Goal: Information Seeking & Learning: Find specific fact

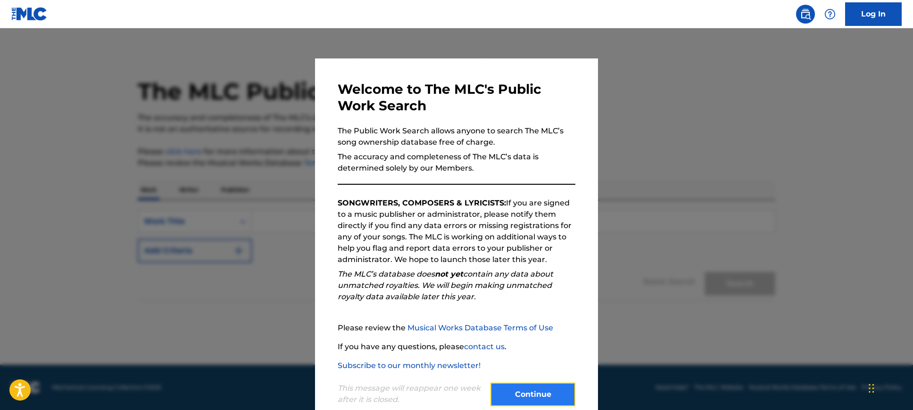
click at [526, 393] on button "Continue" at bounding box center [533, 395] width 85 height 24
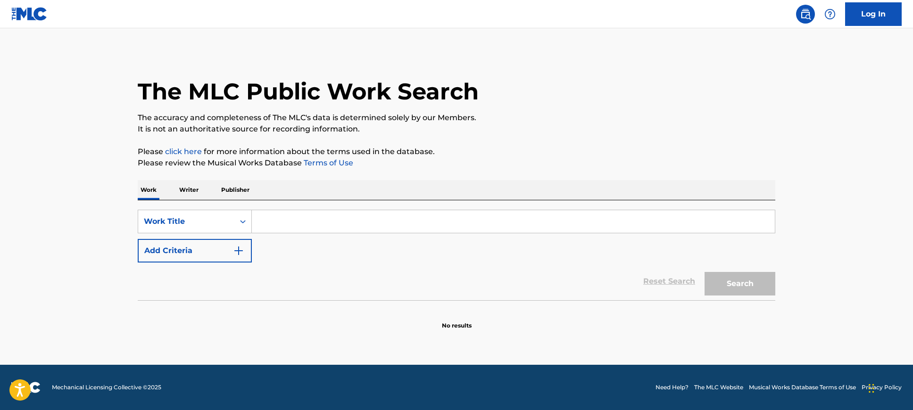
click at [286, 220] on input "Search Form" at bounding box center [513, 221] width 523 height 23
type input "todo a hora"
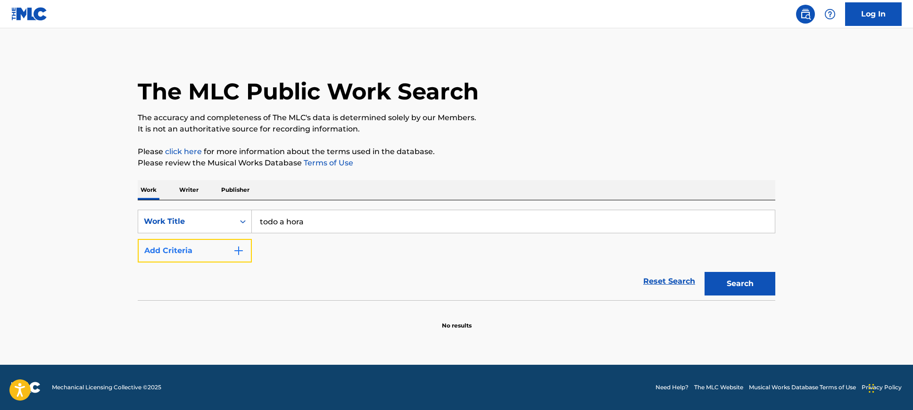
click at [150, 258] on button "Add Criteria" at bounding box center [195, 251] width 114 height 24
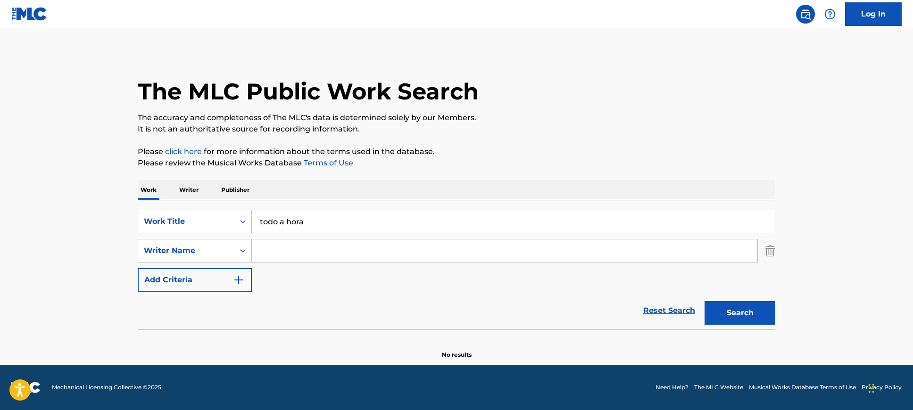
click at [377, 251] on input "Search Form" at bounding box center [505, 251] width 506 height 23
click at [878, 219] on main "The MLC Public Work Search The accuracy and completeness of The MLC's data is d…" at bounding box center [456, 196] width 913 height 337
click at [390, 250] on input "Search Form" at bounding box center [505, 251] width 506 height 23
paste input "Moacyr Luz"
type input "Moacyr Luz"
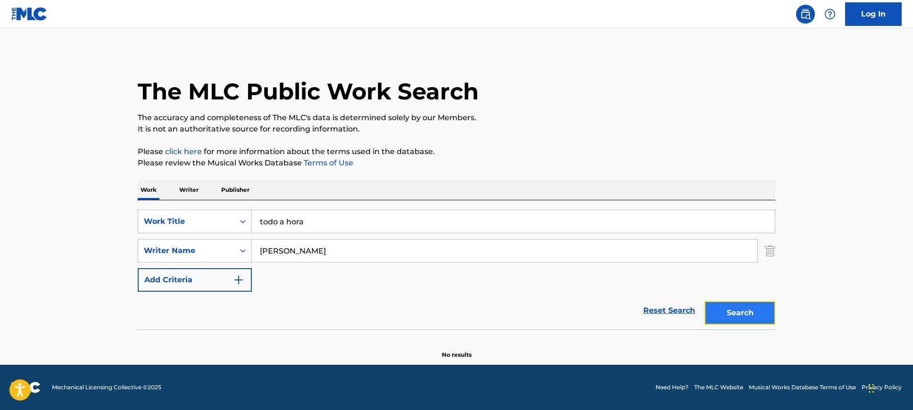
click at [740, 309] on button "Search" at bounding box center [740, 313] width 71 height 24
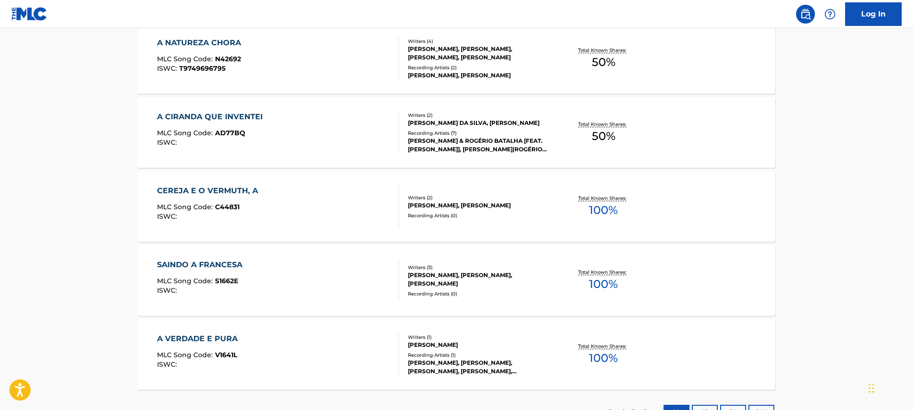
scroll to position [473, 0]
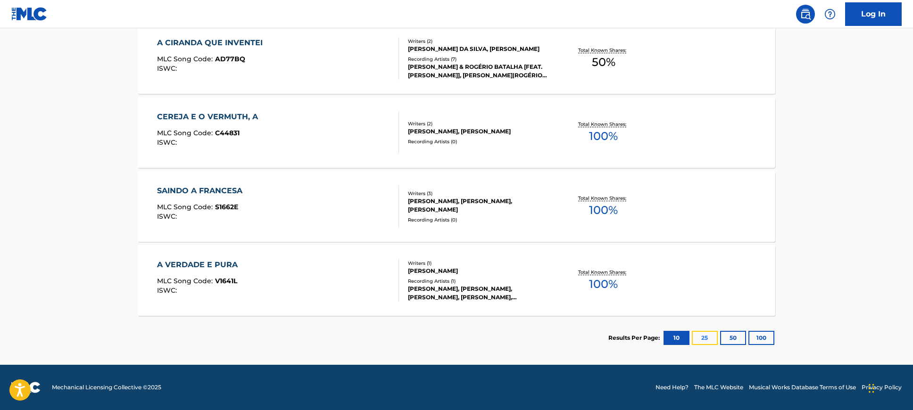
click at [708, 343] on button "25" at bounding box center [705, 338] width 26 height 14
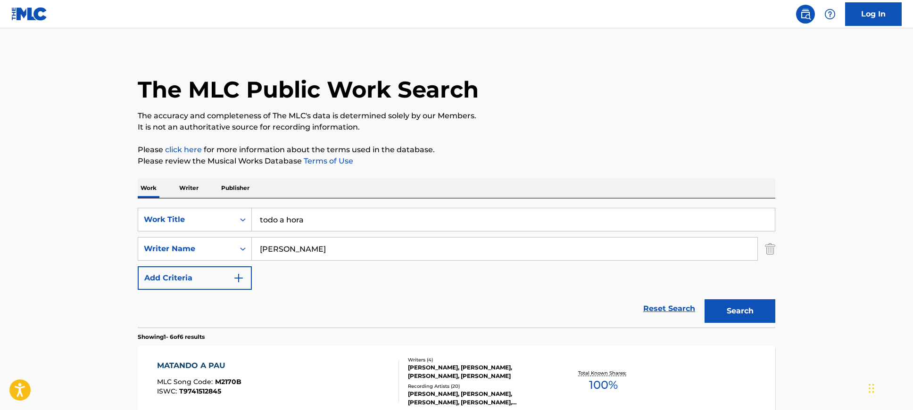
scroll to position [0, 0]
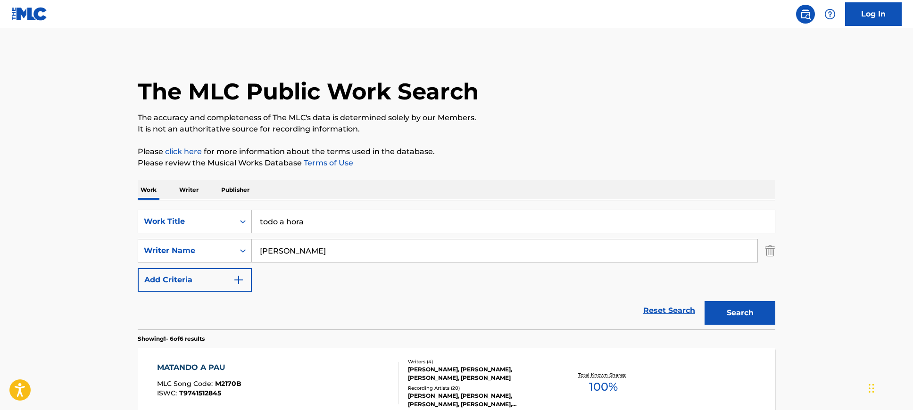
drag, startPoint x: 322, startPoint y: 250, endPoint x: 327, endPoint y: 263, distance: 14.2
click at [251, 242] on div "SearchWithCriteriab5ae6cd3-5c56-4429-b99f-ab420e74d553 Writer Name Moacyr Luz" at bounding box center [457, 251] width 638 height 24
click at [747, 320] on button "Search" at bounding box center [740, 313] width 71 height 24
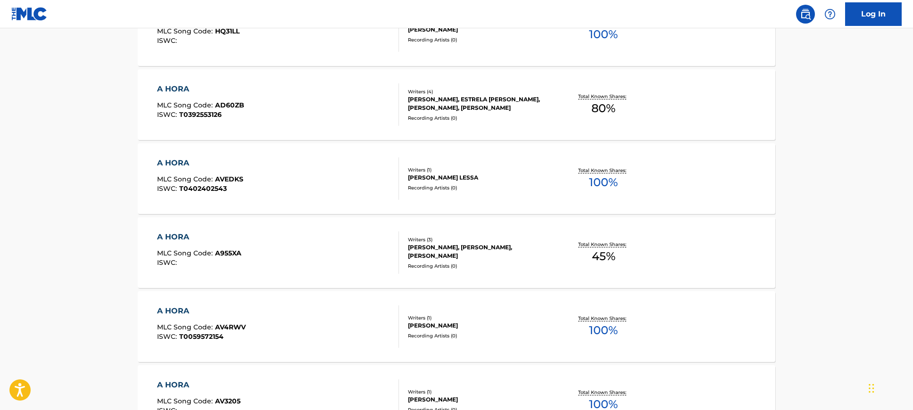
scroll to position [1108, 0]
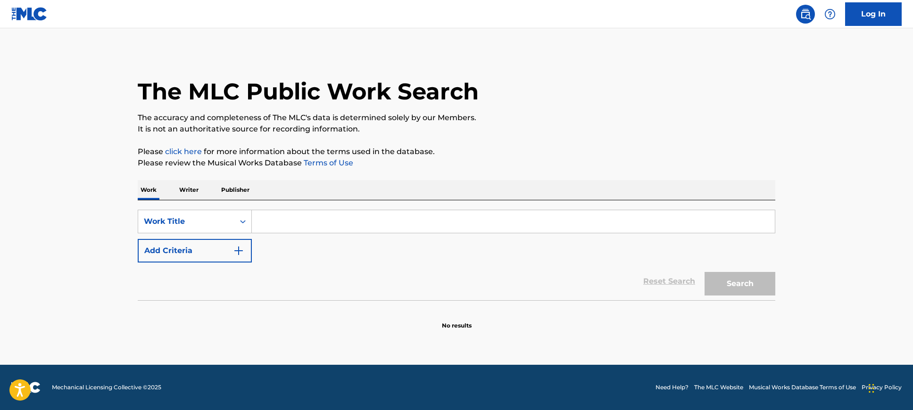
click at [324, 217] on input "Search Form" at bounding box center [513, 221] width 523 height 23
click at [309, 223] on input "Search Form" at bounding box center [513, 221] width 523 height 23
click at [345, 221] on input "Search Form" at bounding box center [513, 221] width 523 height 23
type input "todo a hora"
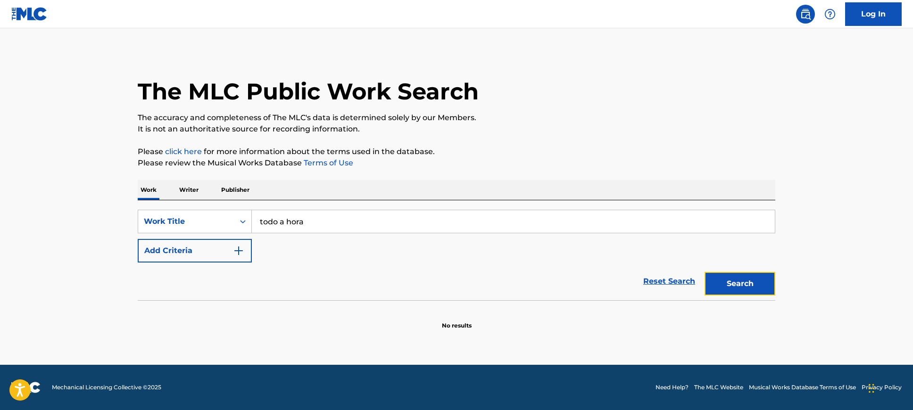
drag, startPoint x: 752, startPoint y: 290, endPoint x: 899, endPoint y: 278, distance: 146.7
click at [752, 290] on button "Search" at bounding box center [740, 284] width 71 height 24
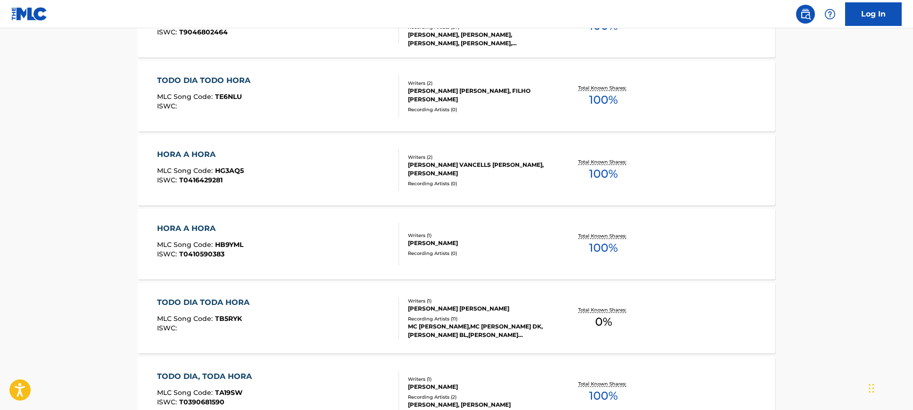
scroll to position [142, 0]
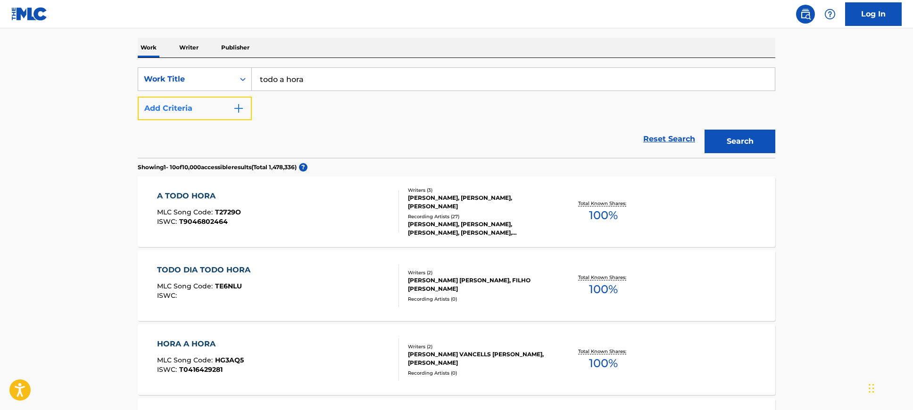
click at [168, 116] on button "Add Criteria" at bounding box center [195, 109] width 114 height 24
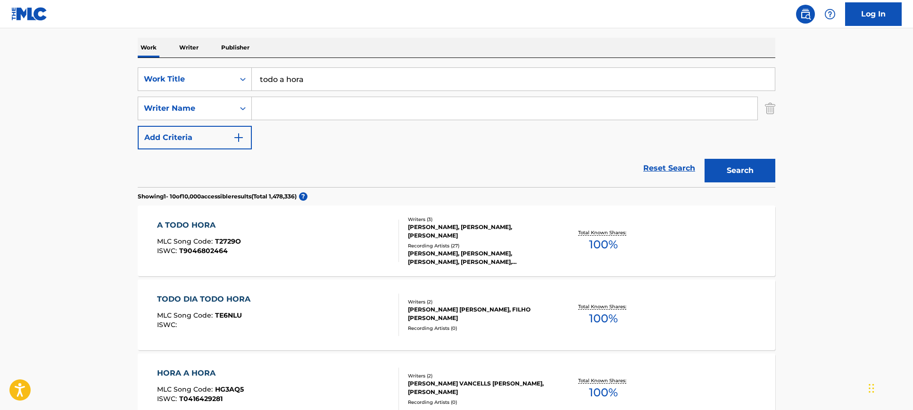
click at [377, 115] on input "Search Form" at bounding box center [505, 108] width 506 height 23
paste input "[PERSON_NAME]"
type input "[PERSON_NAME]"
click at [736, 173] on button "Search" at bounding box center [740, 171] width 71 height 24
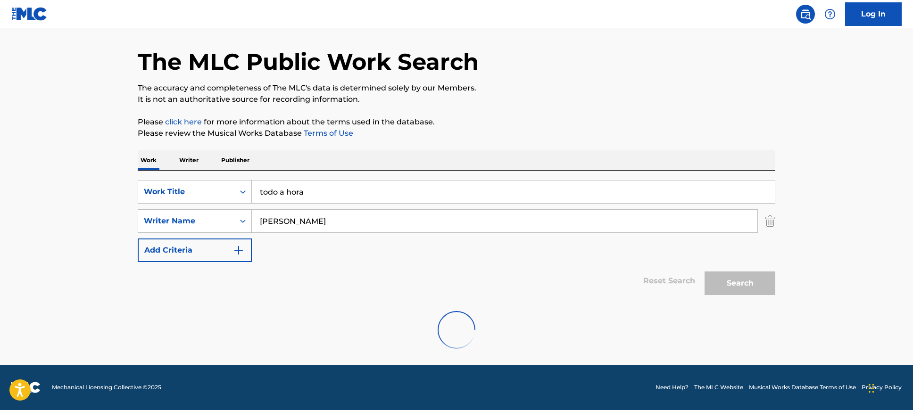
scroll to position [0, 0]
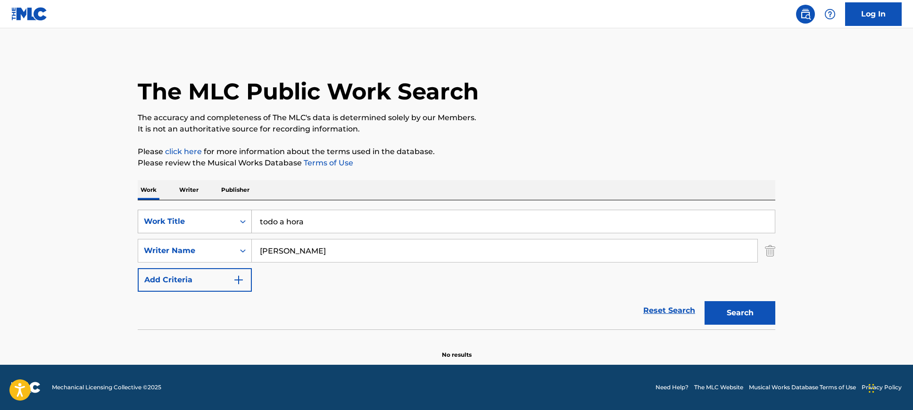
drag, startPoint x: 344, startPoint y: 254, endPoint x: 238, endPoint y: 223, distance: 110.6
click at [245, 239] on div "SearchWithCriteriacba28927-611e-4710-92f4-4562fb901be9 Writer Name [PERSON_NAME]" at bounding box center [457, 251] width 638 height 24
click at [740, 321] on button "Search" at bounding box center [740, 313] width 71 height 24
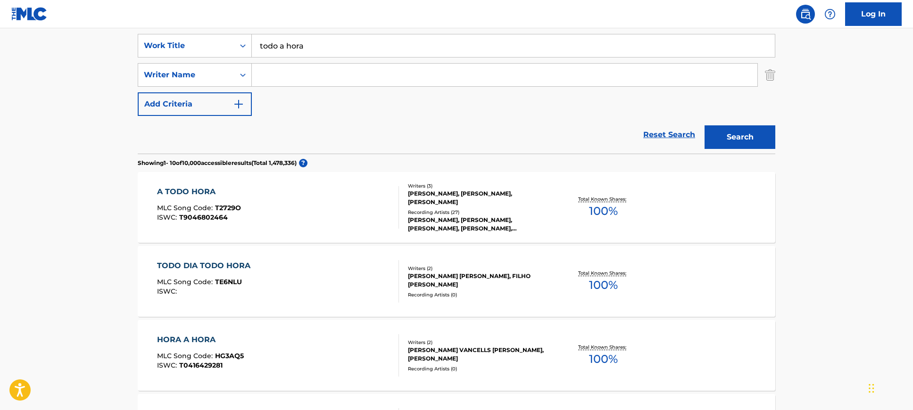
scroll to position [243, 0]
